Goal: Navigation & Orientation: Find specific page/section

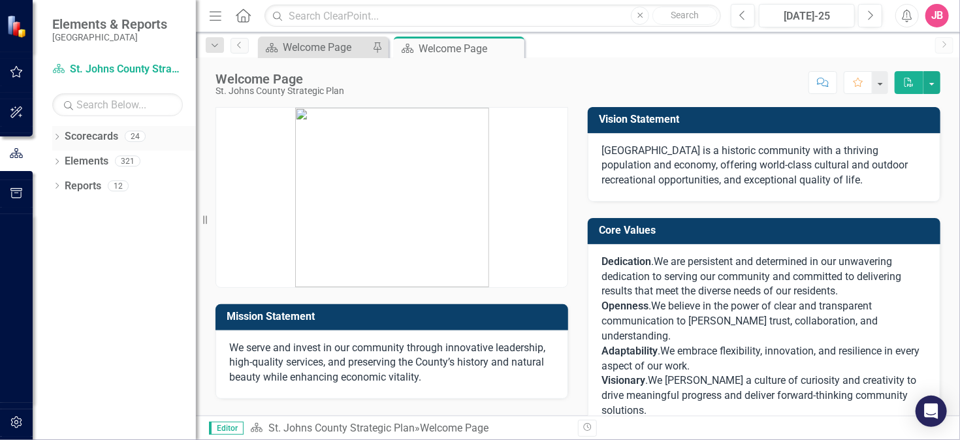
click at [57, 138] on icon at bounding box center [57, 137] width 3 height 6
click at [63, 161] on icon "Dropdown" at bounding box center [64, 161] width 10 height 8
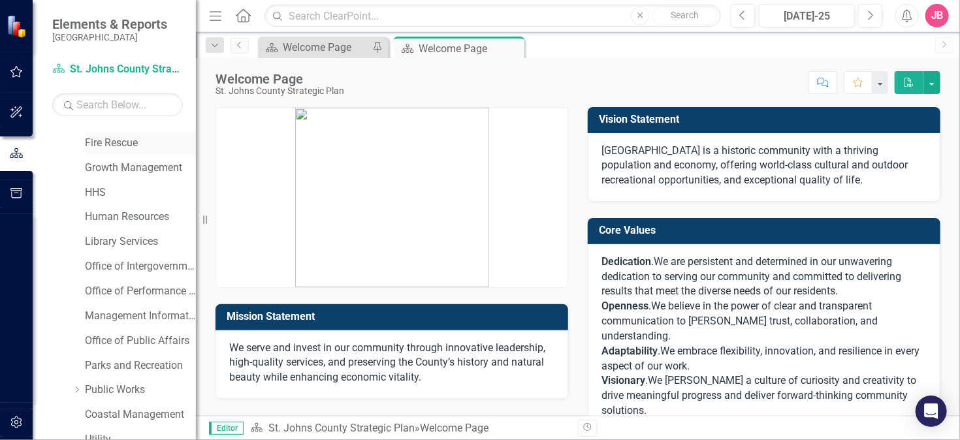
scroll to position [196, 0]
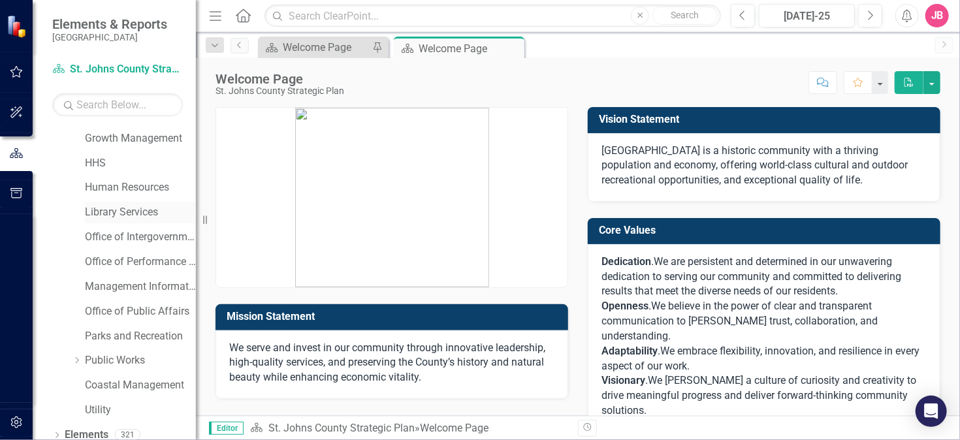
click at [112, 208] on link "Library Services" at bounding box center [140, 212] width 111 height 15
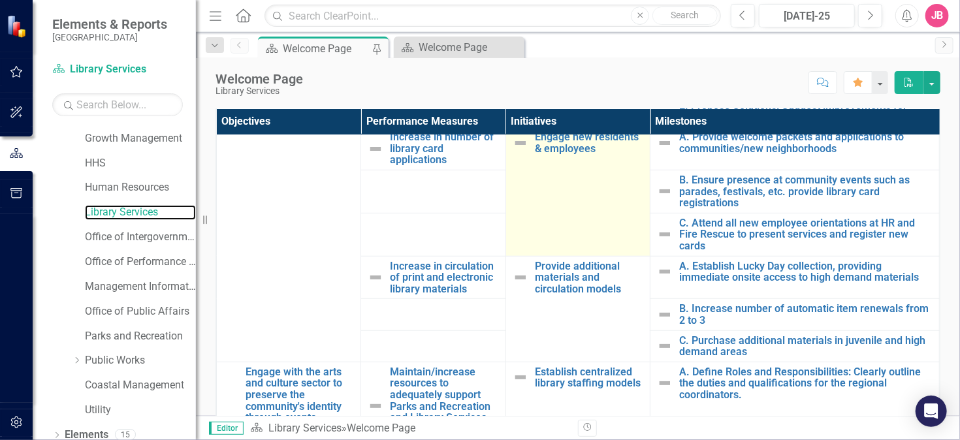
scroll to position [392, 0]
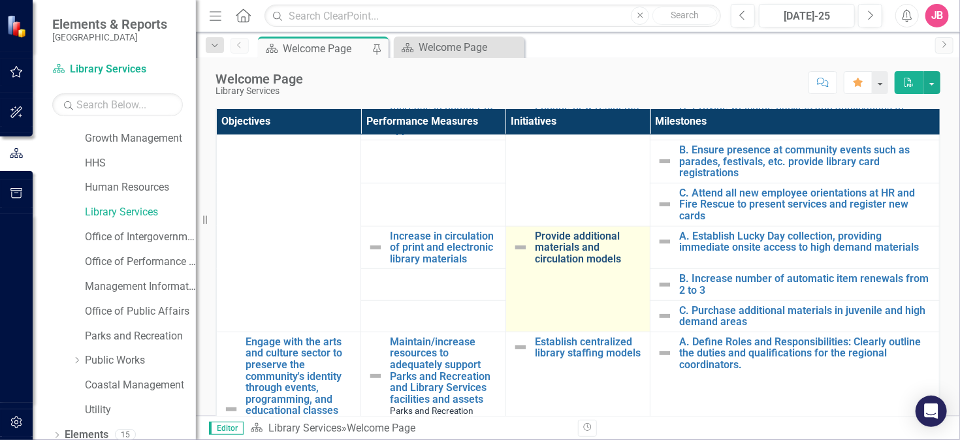
click at [559, 244] on link "Provide additional materials and circulation models" at bounding box center [589, 247] width 108 height 35
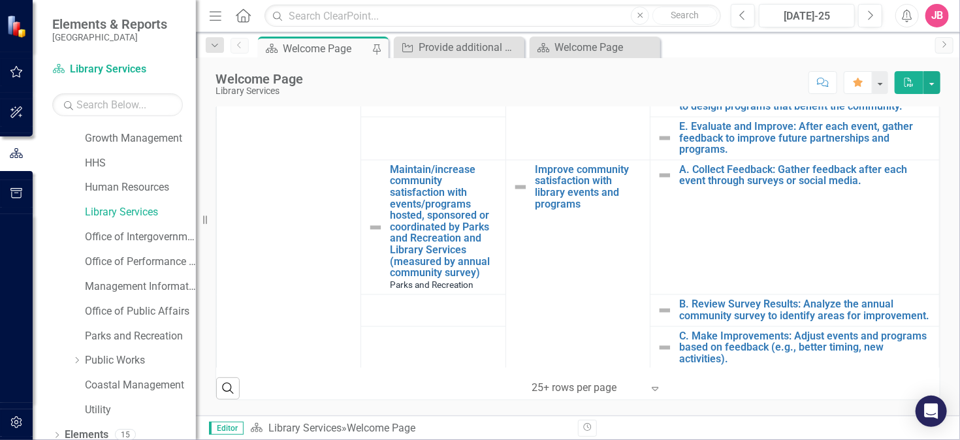
scroll to position [349, 0]
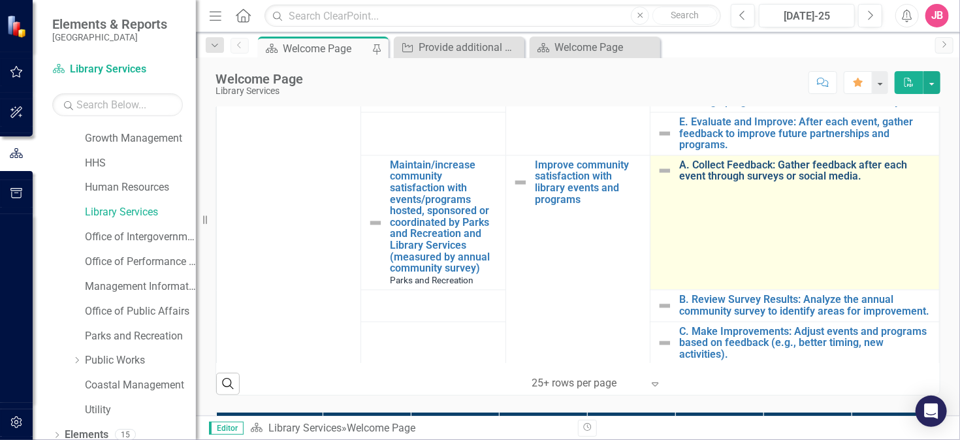
click at [795, 183] on link "A. Collect Feedback: Gather feedback after each event through surveys or social…" at bounding box center [805, 171] width 253 height 23
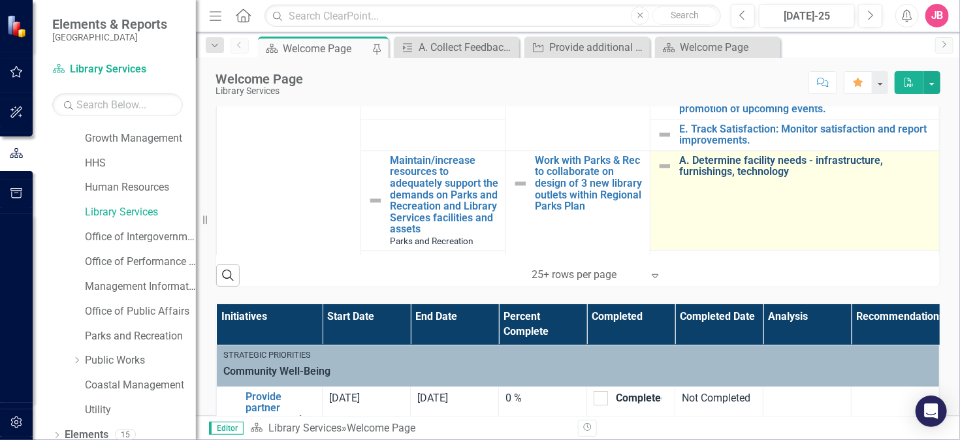
scroll to position [1288, 0]
